Goal: Navigation & Orientation: Go to known website

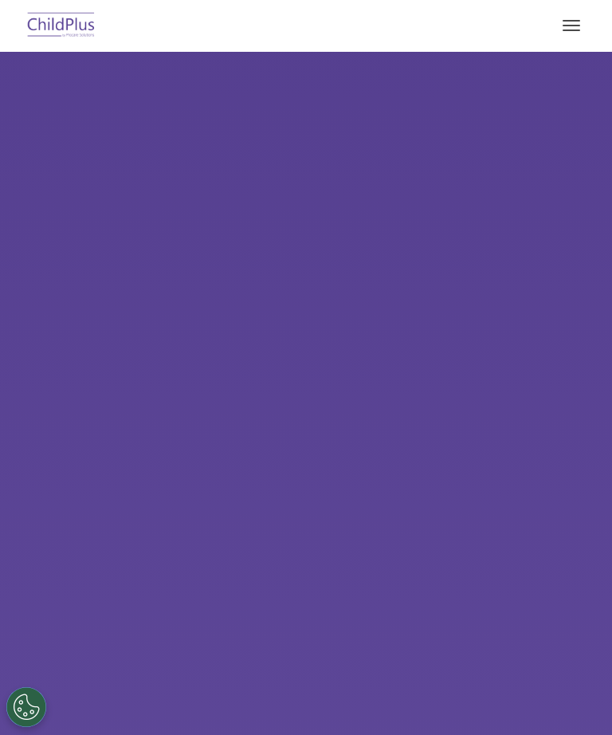
select select "MEDIUM"
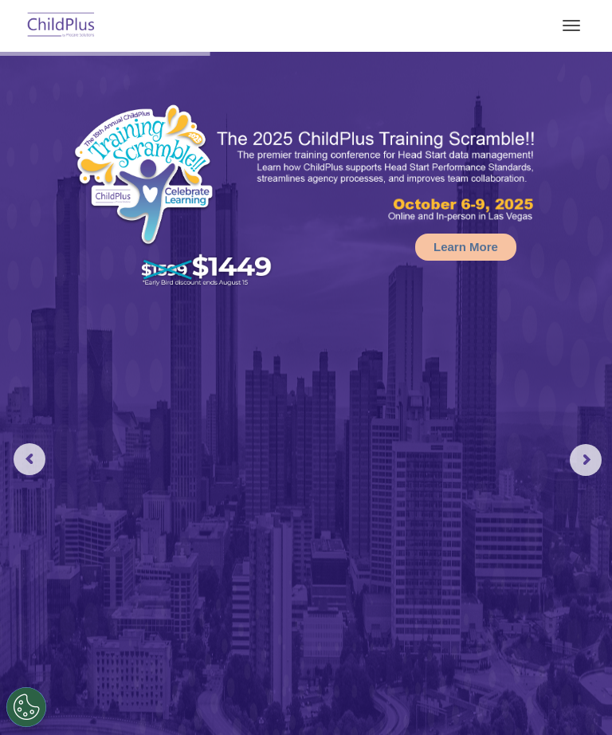
click at [580, 25] on button "button" at bounding box center [571, 26] width 33 height 26
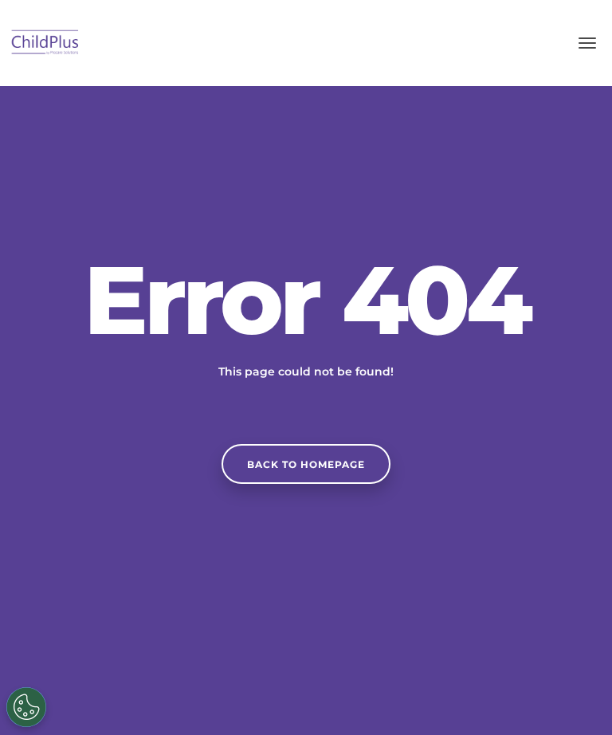
click at [301, 484] on link "Back to homepage" at bounding box center [306, 464] width 169 height 40
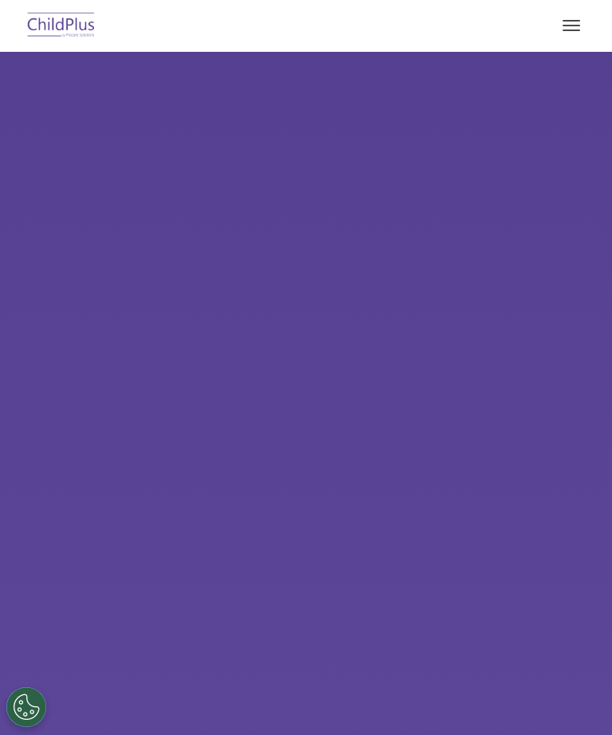
select select "MEDIUM"
